Goal: Communication & Community: Participate in discussion

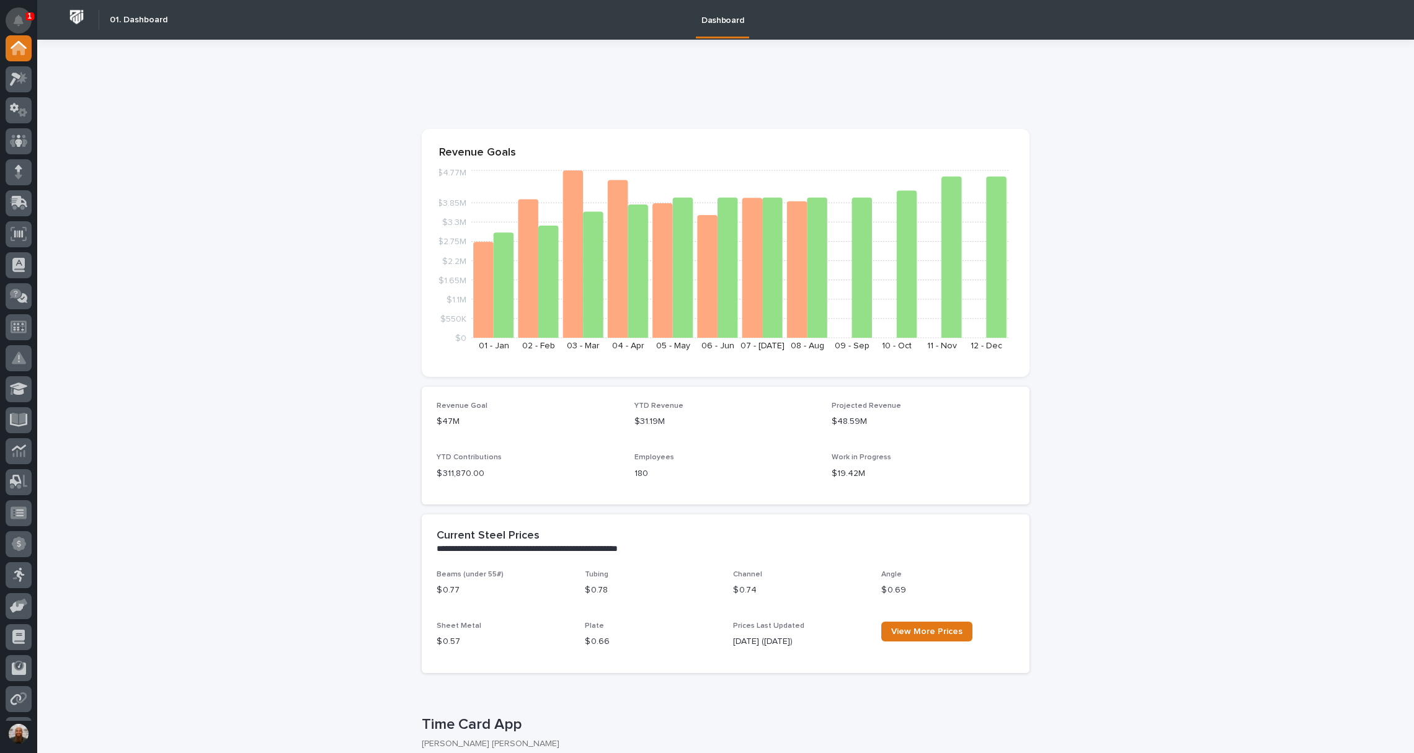
click at [26, 24] on button "Notifications" at bounding box center [19, 20] width 26 height 26
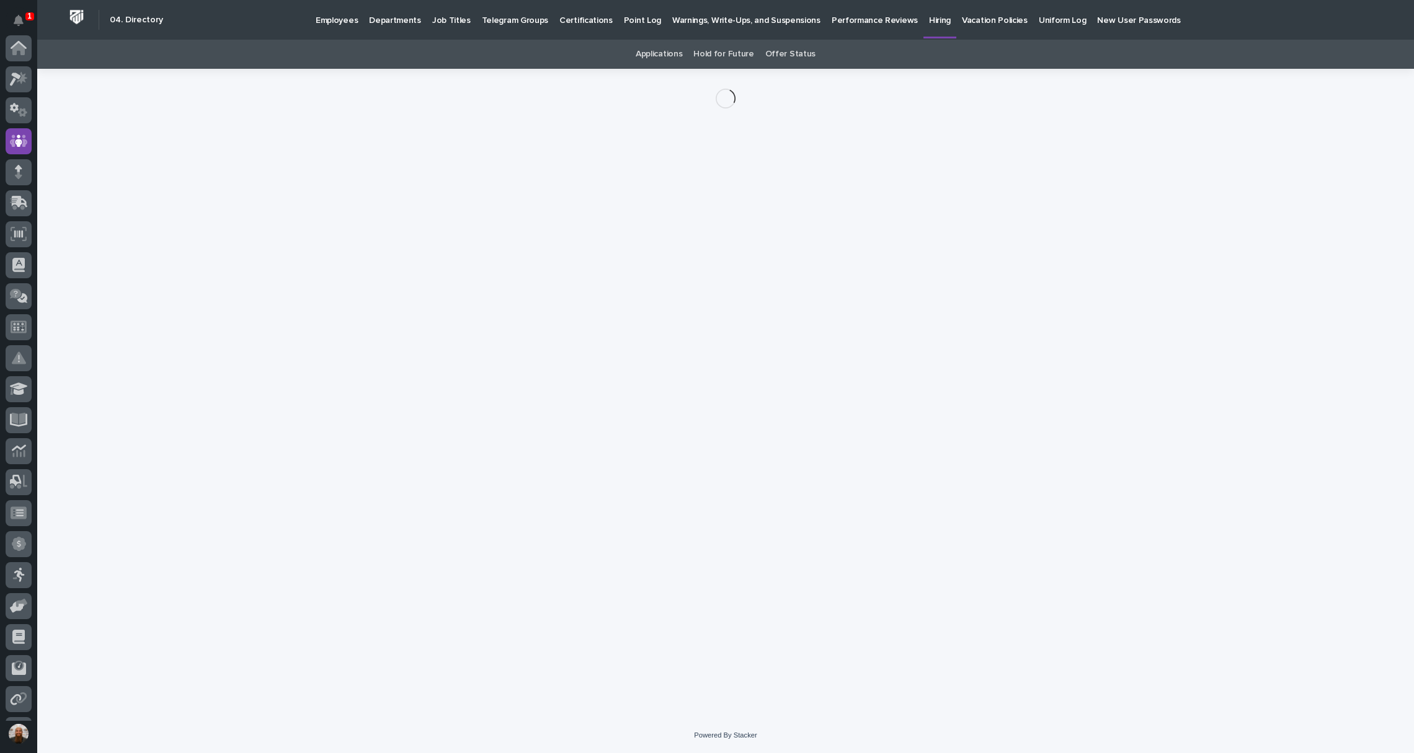
scroll to position [93, 0]
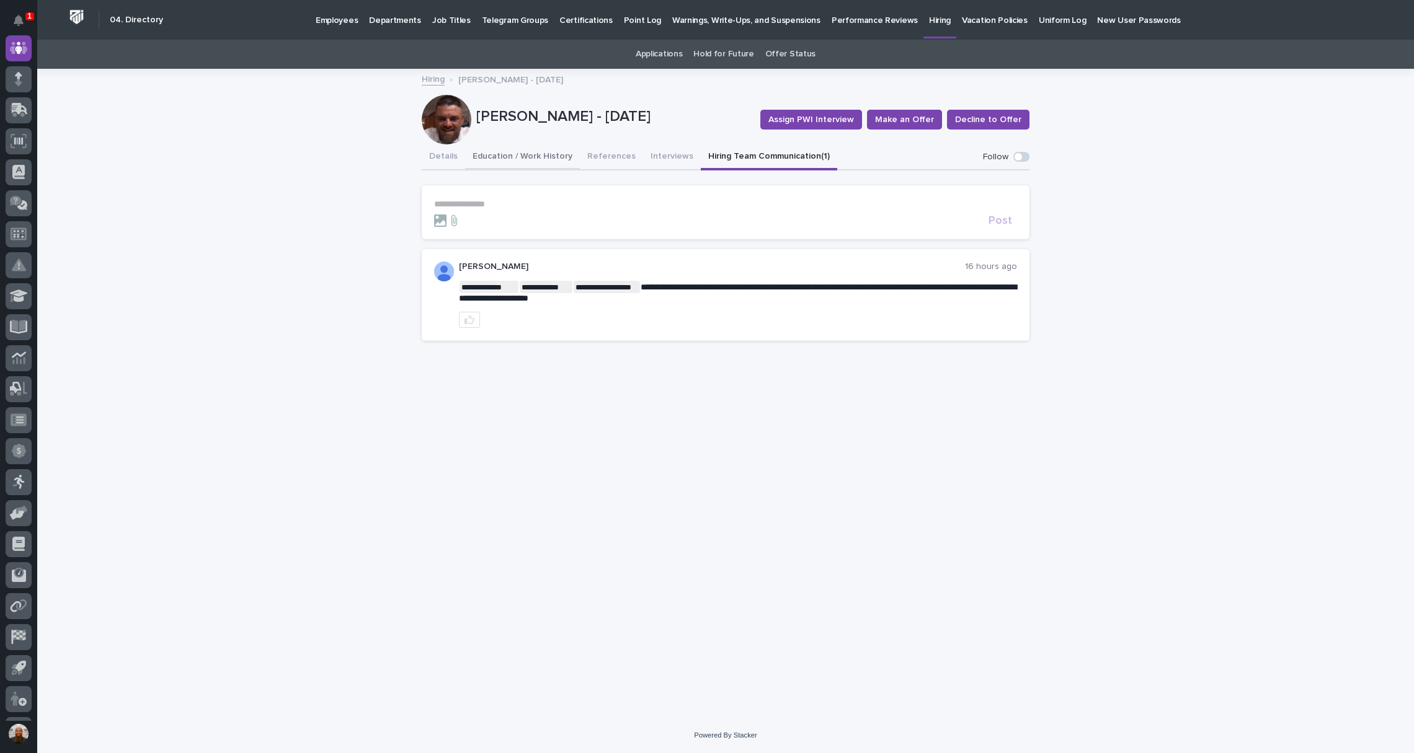
click at [525, 157] on button "Education / Work History" at bounding box center [522, 157] width 115 height 26
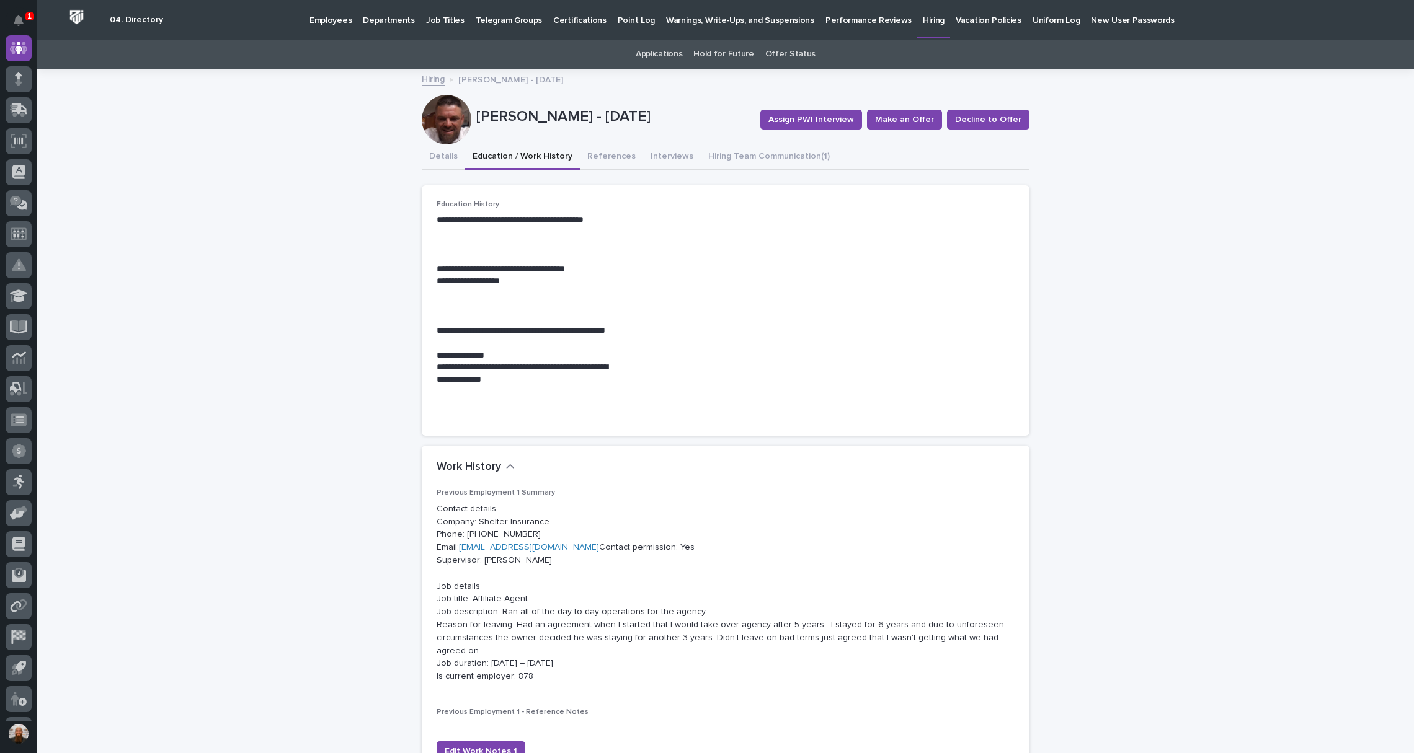
click at [608, 169] on button "References" at bounding box center [611, 157] width 63 height 26
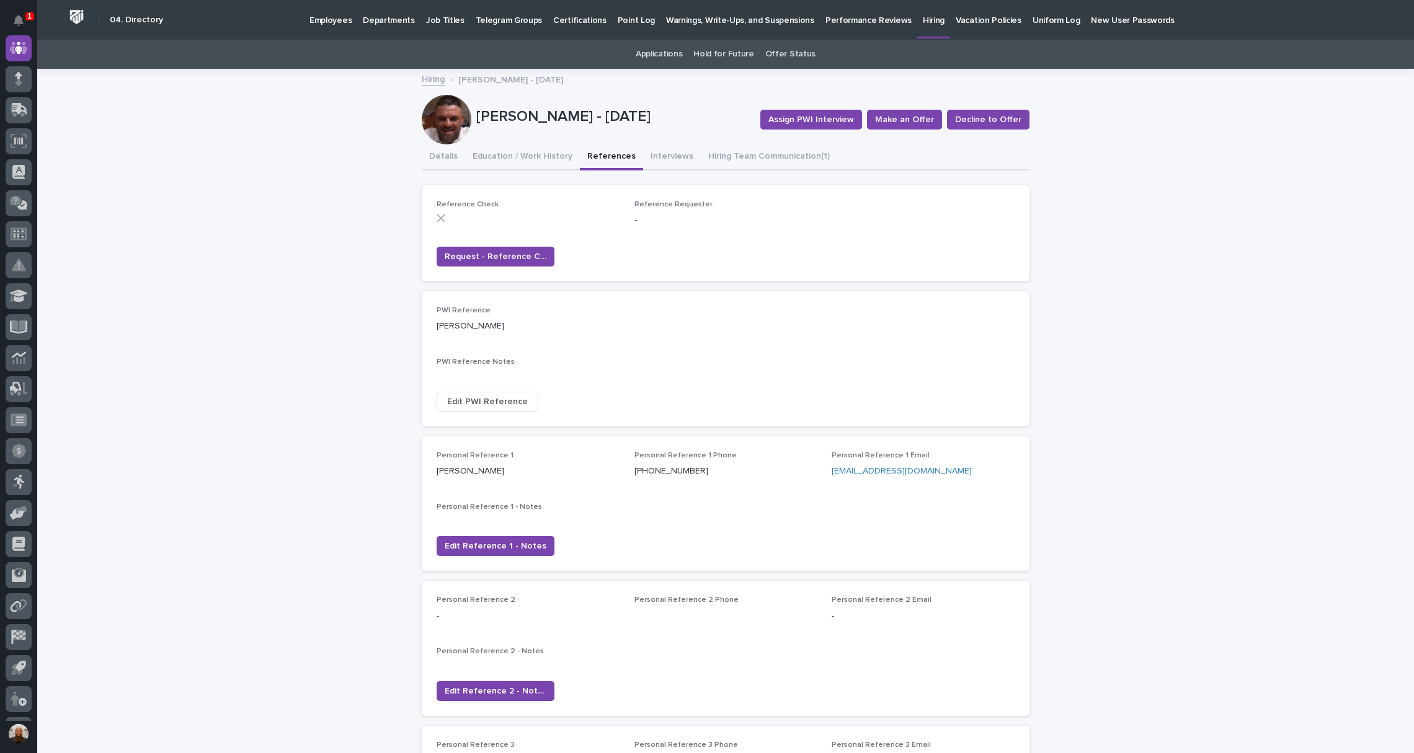
click at [608, 169] on button "References" at bounding box center [611, 157] width 63 height 26
click at [519, 158] on button "Education / Work History" at bounding box center [522, 157] width 115 height 26
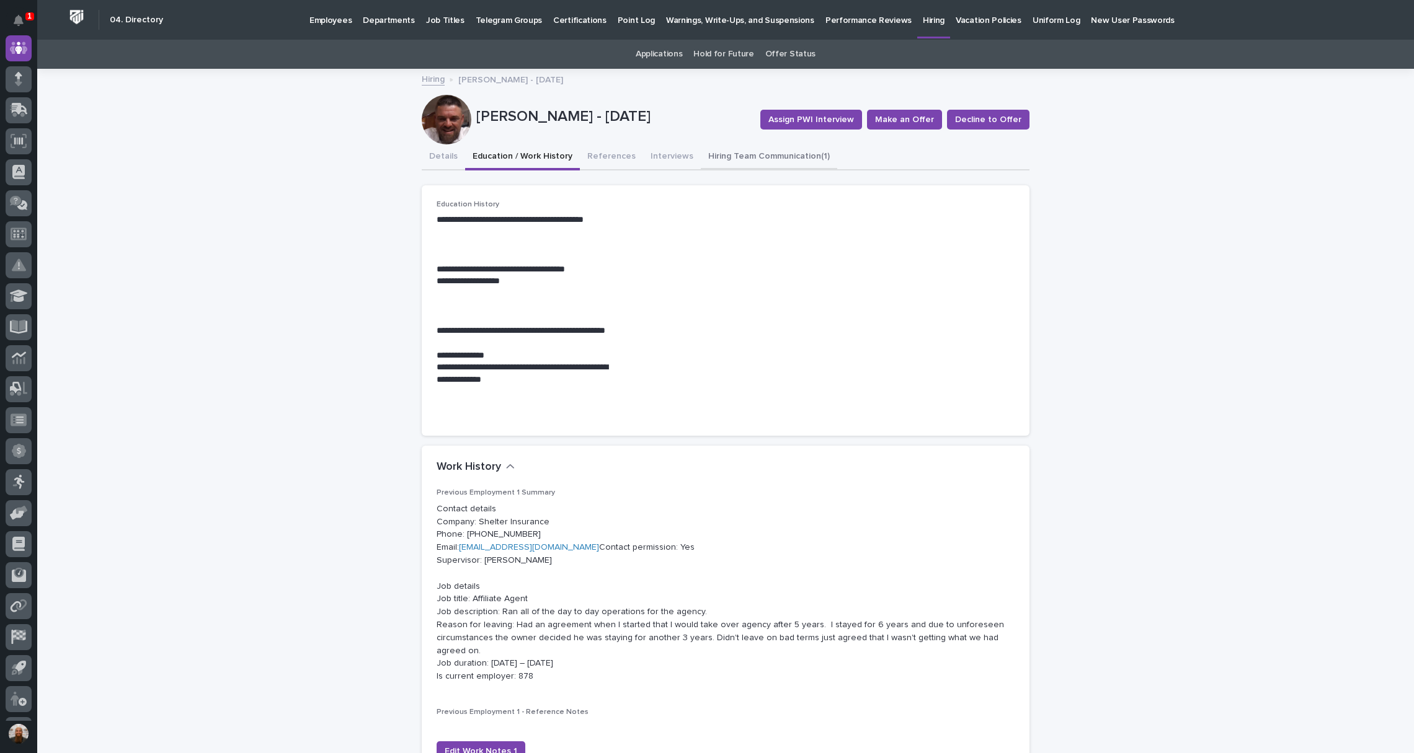
click at [710, 157] on button "Hiring Team Communication (1)" at bounding box center [769, 157] width 136 height 26
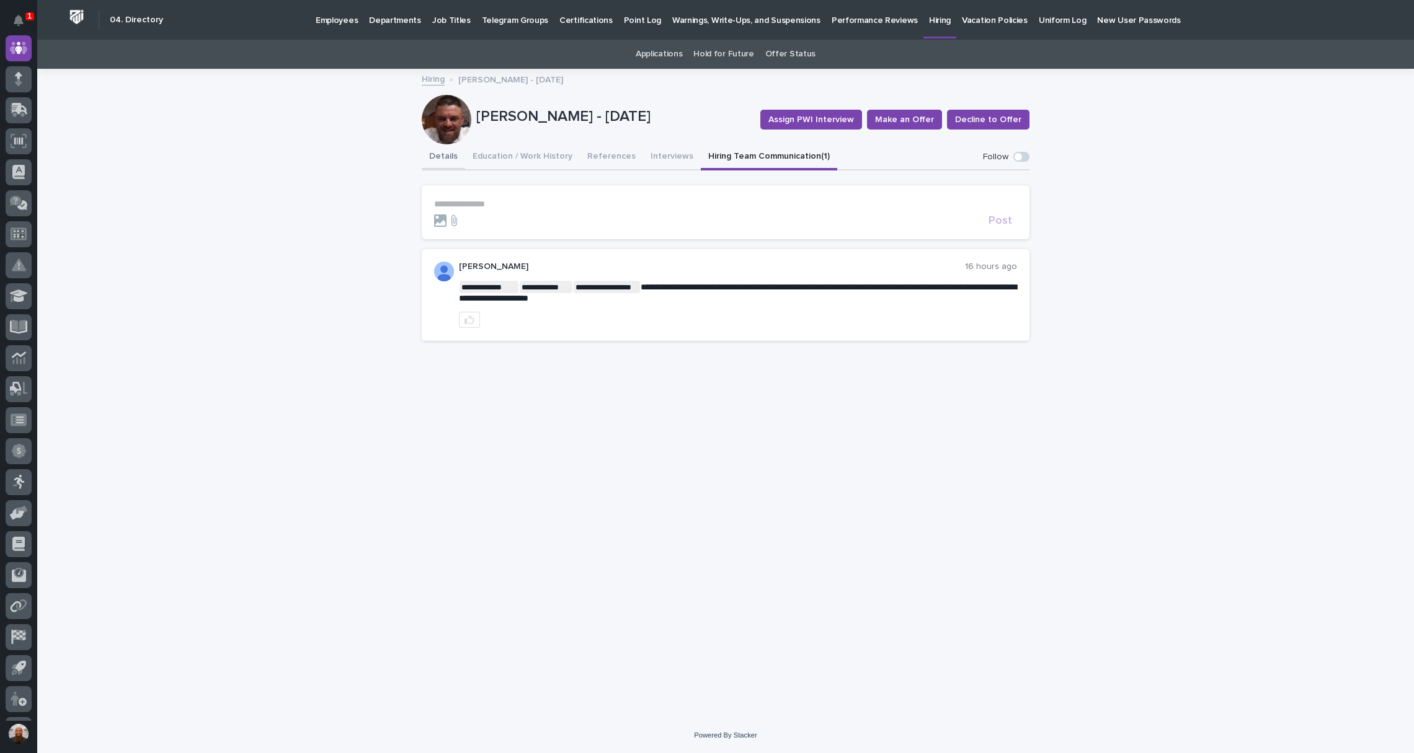
click at [461, 153] on div "Details Education / Work History References Interviews Hiring Team Communicatio…" at bounding box center [726, 157] width 608 height 26
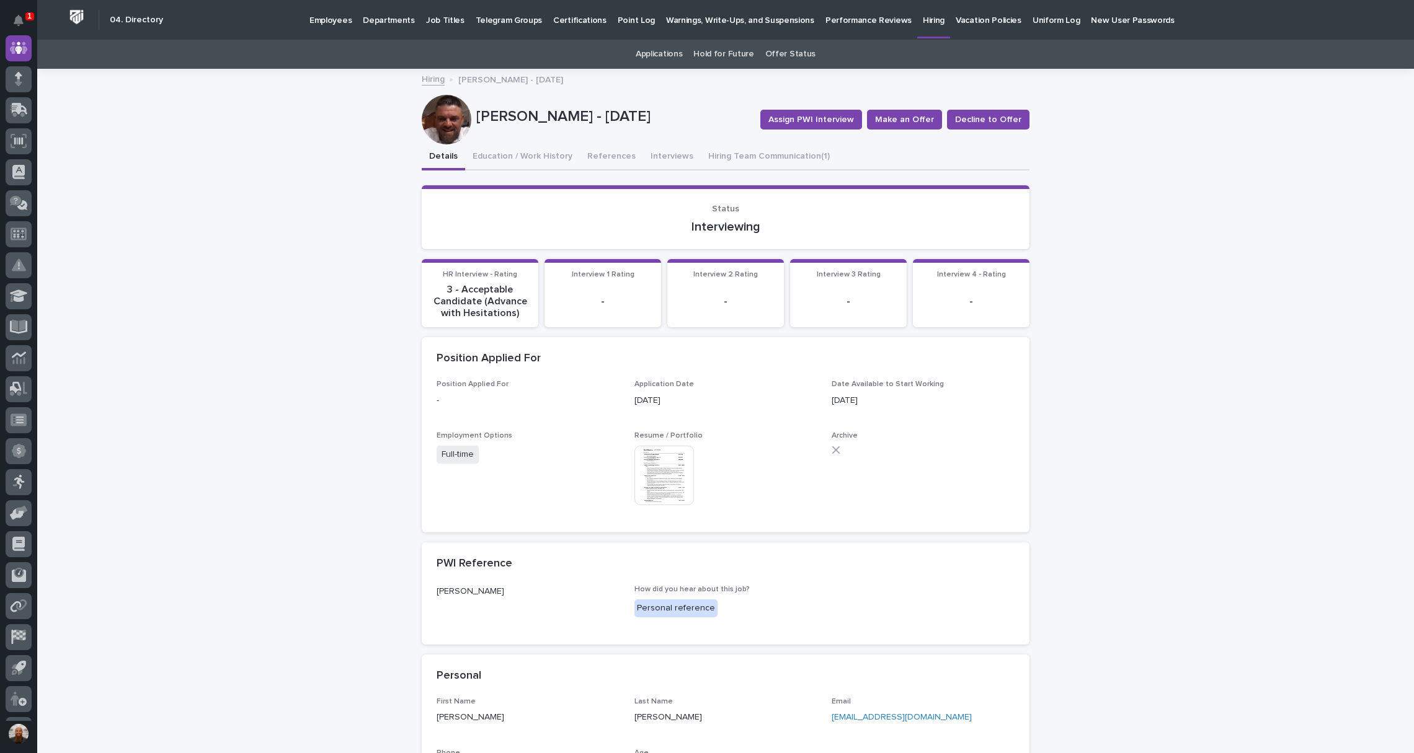
click at [665, 476] on img at bounding box center [664, 476] width 60 height 60
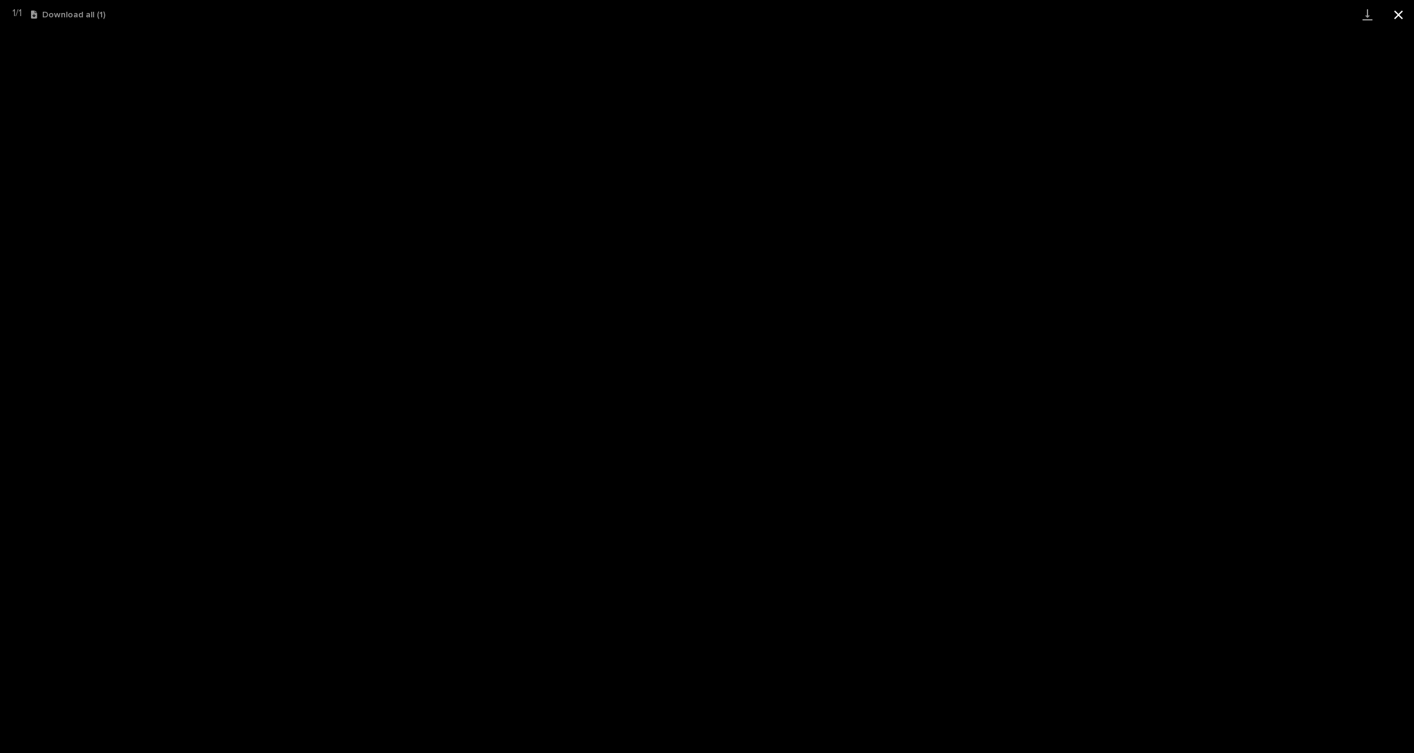
click at [1393, 21] on button "Close gallery" at bounding box center [1398, 14] width 31 height 29
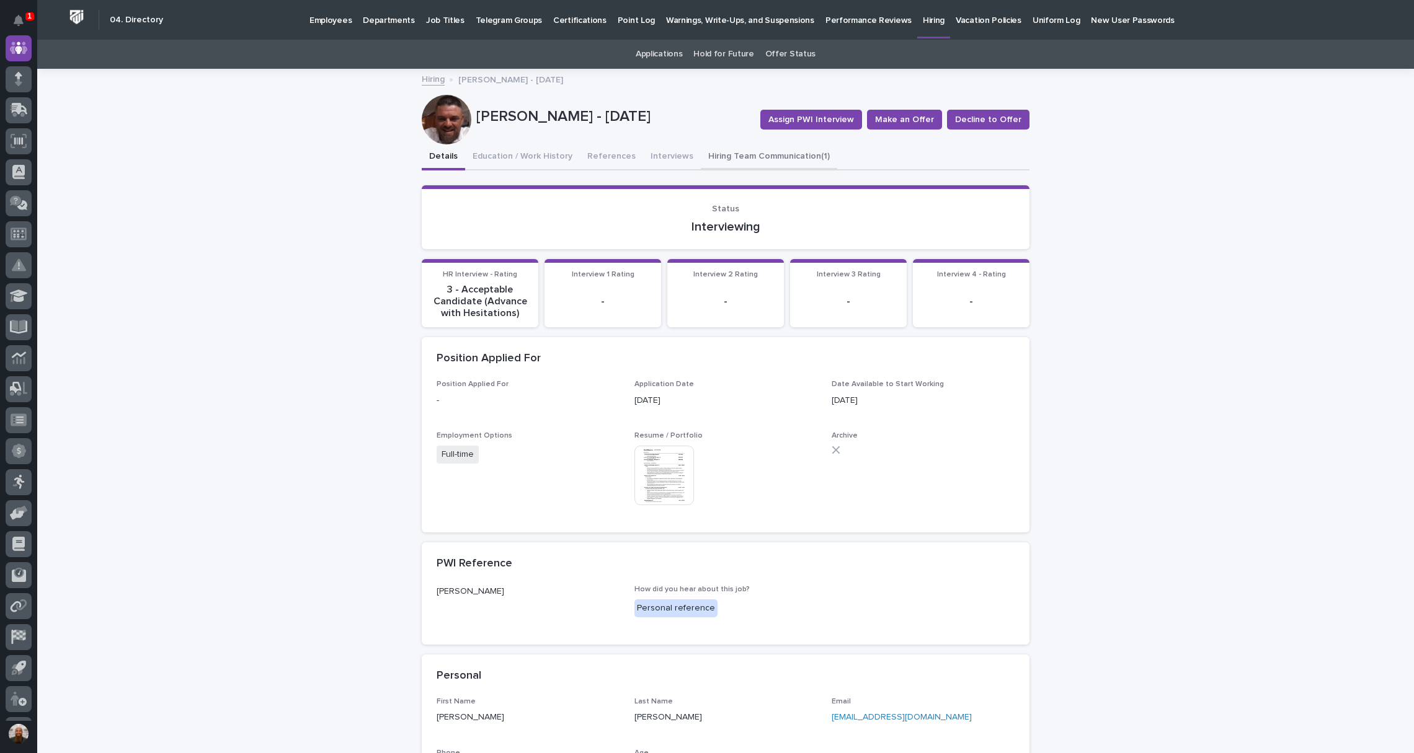
click at [722, 149] on button "Hiring Team Communication (1)" at bounding box center [769, 157] width 136 height 26
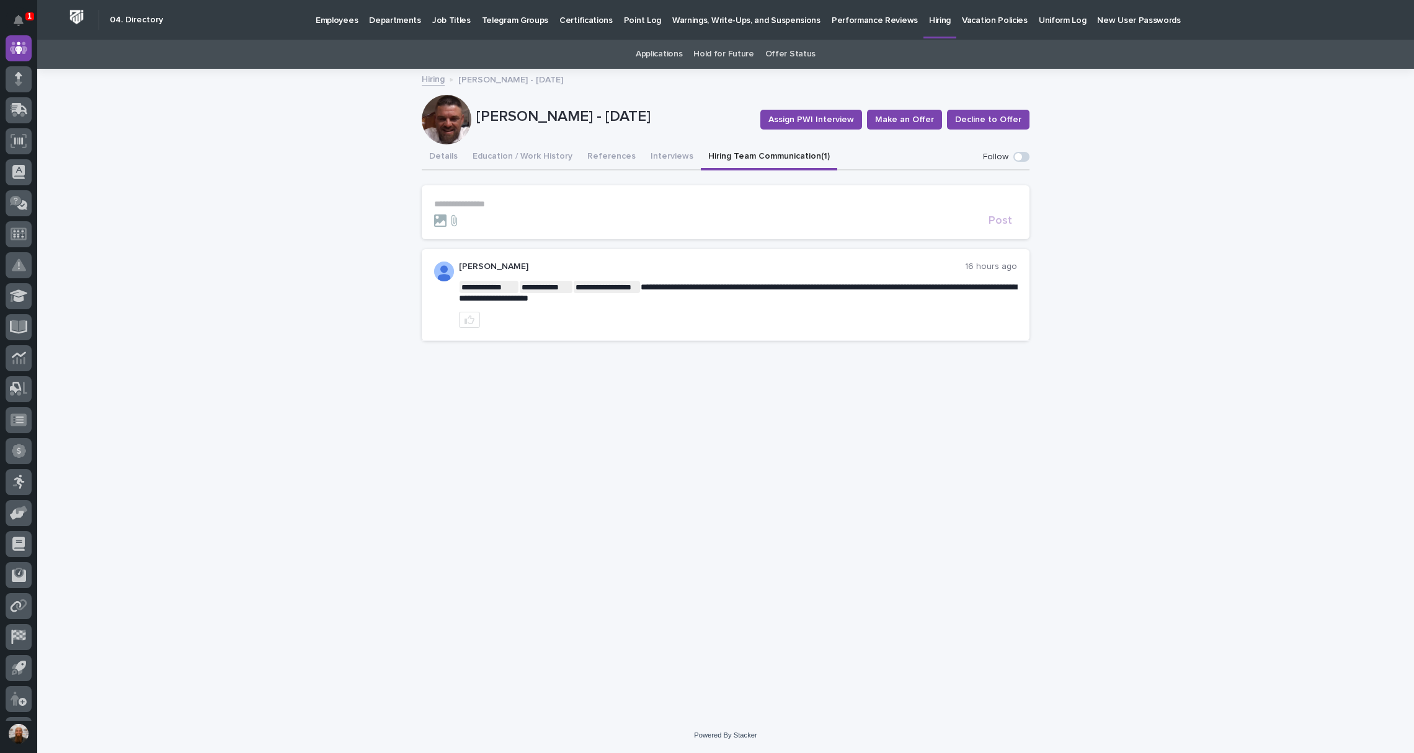
click at [500, 200] on p "**********" at bounding box center [725, 204] width 583 height 11
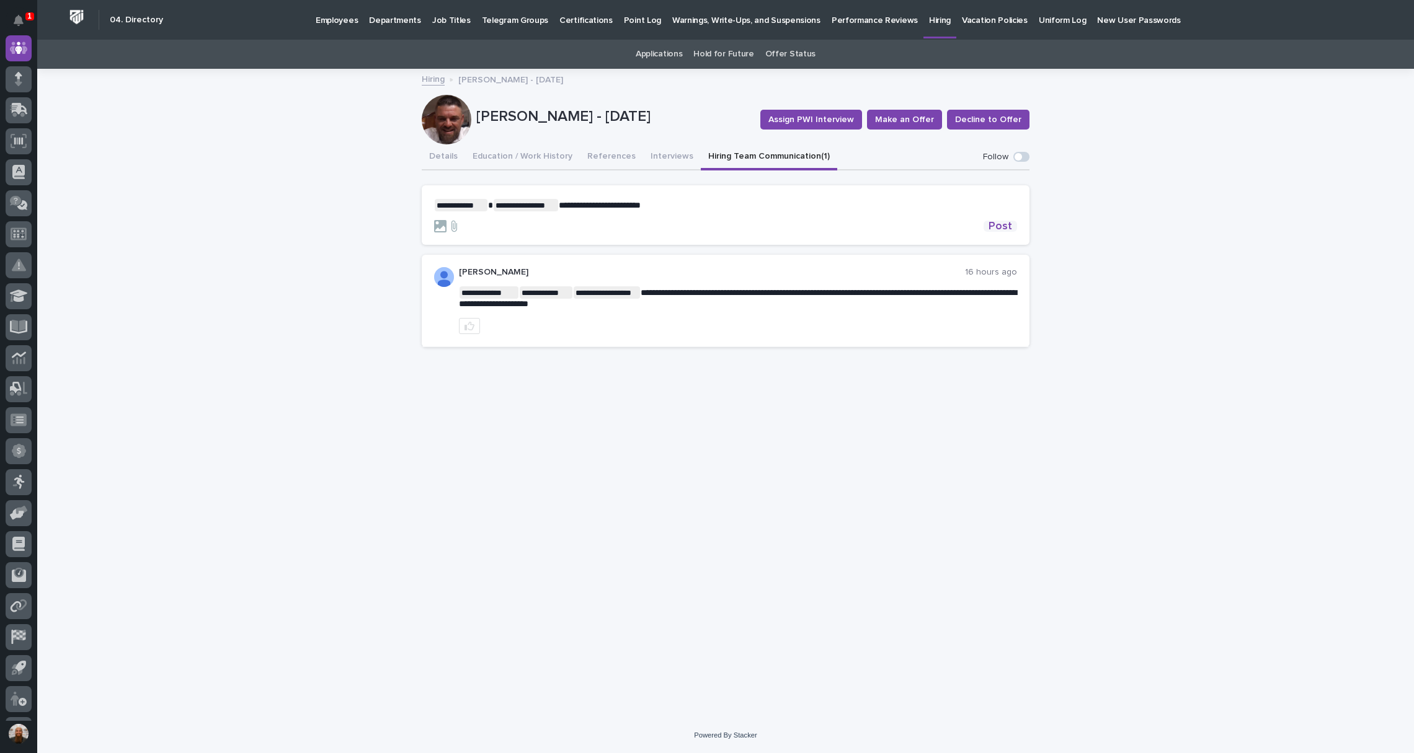
click at [1010, 226] on span "Post" at bounding box center [1000, 226] width 24 height 11
